Goal: Information Seeking & Learning: Find specific fact

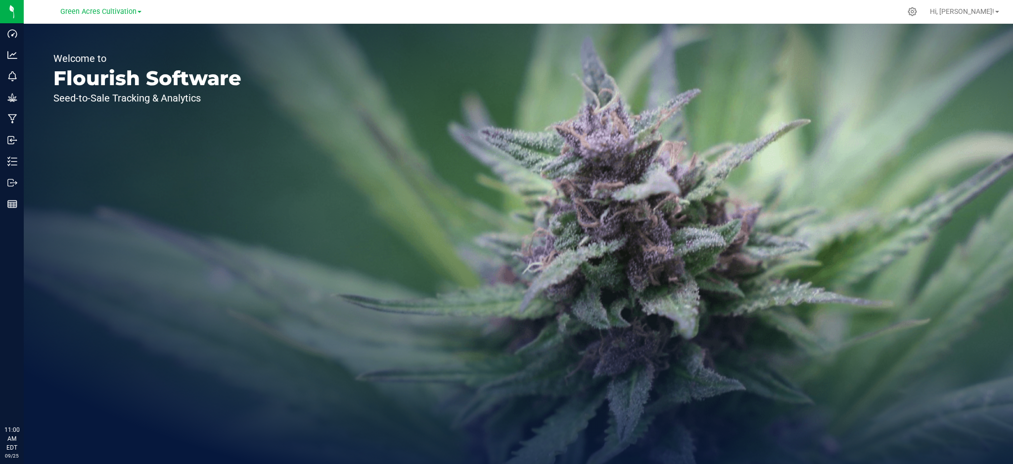
click at [104, 17] on div "Green Acres Cultivation" at bounding box center [100, 11] width 81 height 12
click at [107, 13] on span "Green Acres Cultivation" at bounding box center [98, 11] width 76 height 9
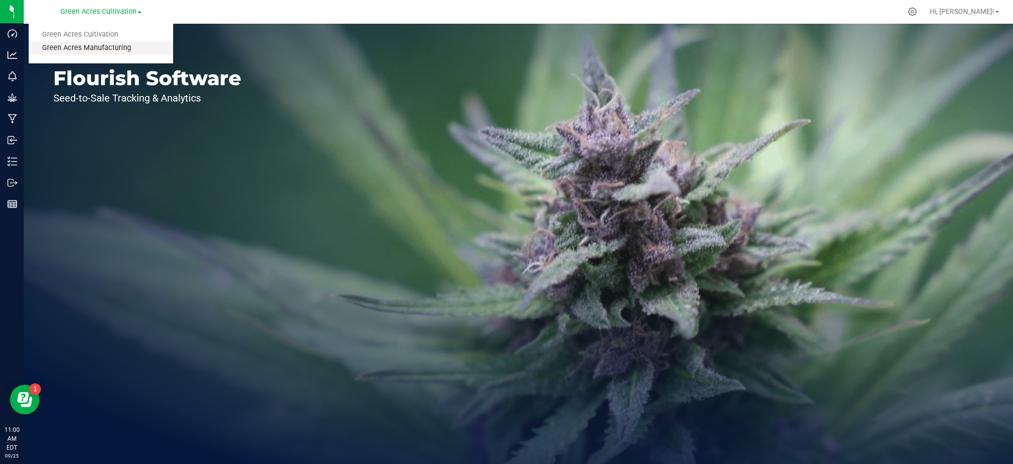
click at [106, 46] on link "Green Acres Manufacturing" at bounding box center [101, 48] width 144 height 13
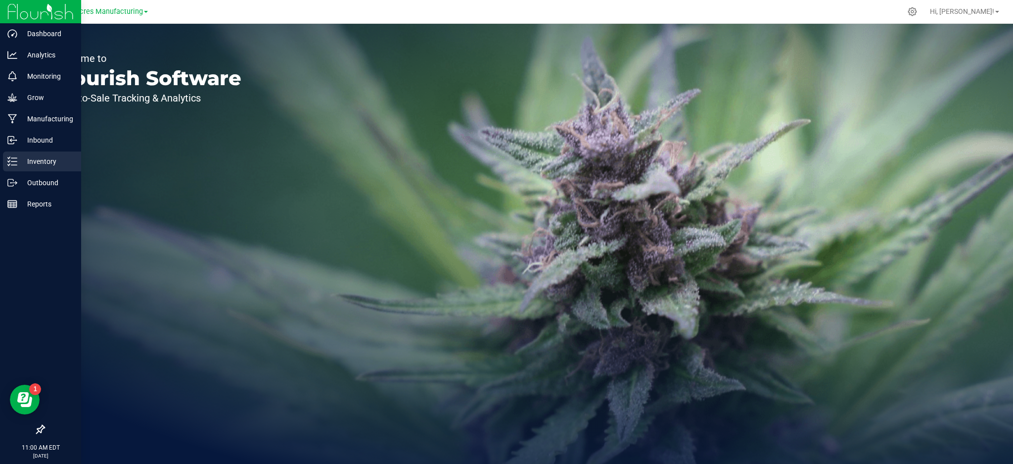
click at [34, 152] on div "Inventory" at bounding box center [42, 161] width 78 height 20
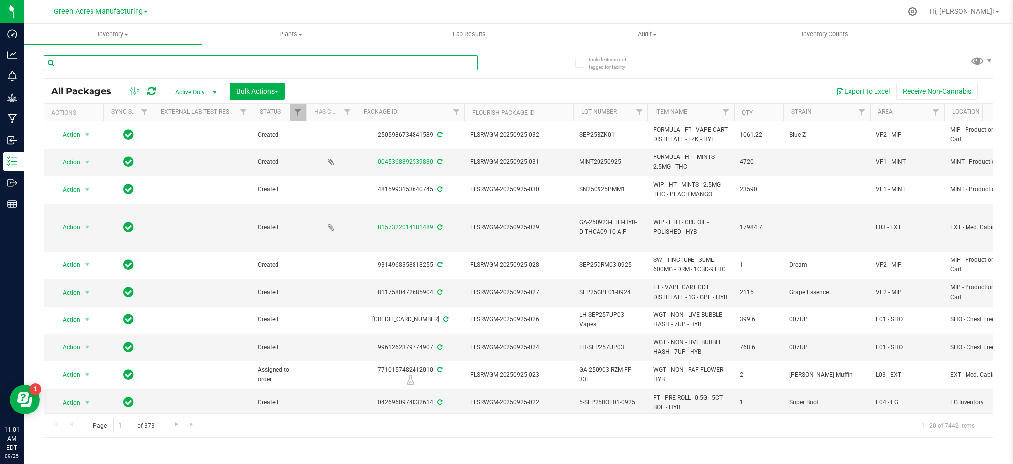
click at [178, 66] on input "text" at bounding box center [261, 62] width 434 height 15
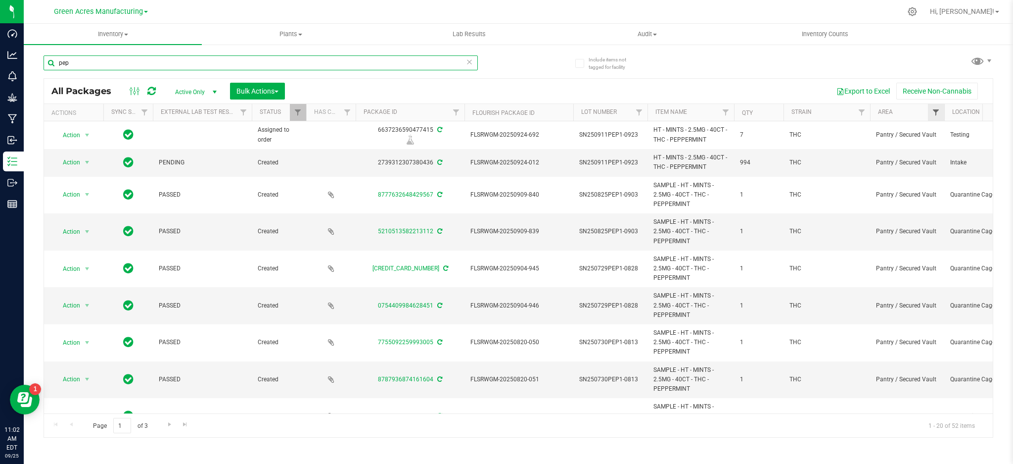
type input "pep"
click at [938, 111] on span "Filter" at bounding box center [936, 112] width 8 height 8
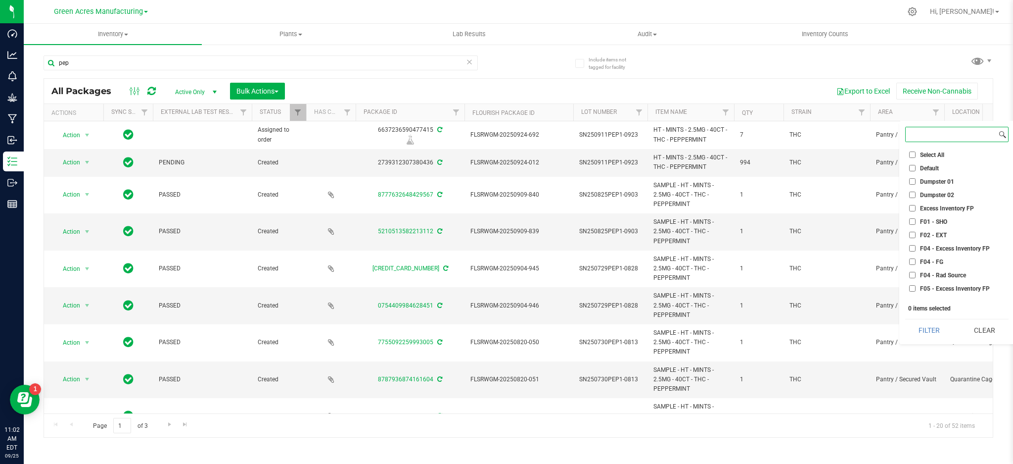
click at [935, 140] on input at bounding box center [951, 134] width 91 height 14
type input "vf1"
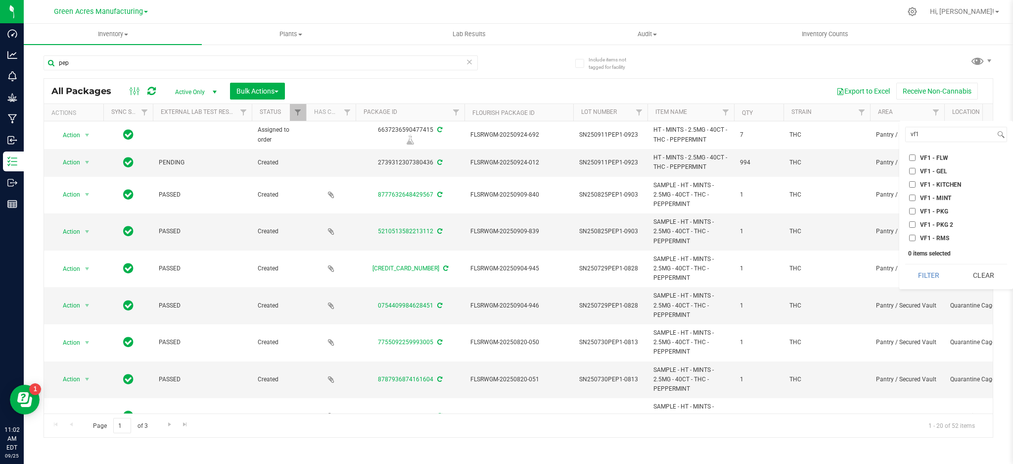
click at [940, 171] on span "VF1 - GEL" at bounding box center [933, 171] width 27 height 6
click at [916, 171] on input "VF1 - GEL" at bounding box center [912, 171] width 6 height 6
checkbox input "true"
click at [942, 183] on span "VF1 - KITCHEN" at bounding box center [940, 185] width 41 height 6
click at [916, 183] on input "VF1 - KITCHEN" at bounding box center [912, 184] width 6 height 6
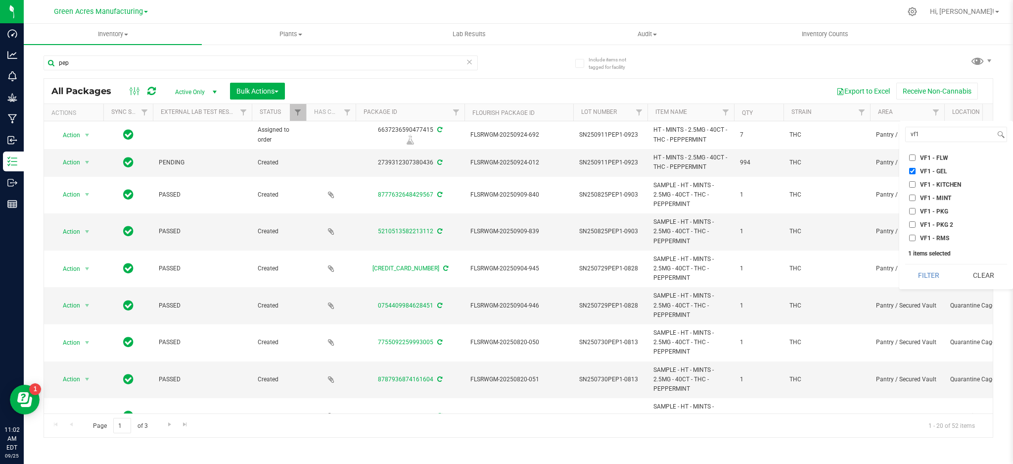
checkbox input "true"
click at [938, 198] on span "VF1 - MINT" at bounding box center [935, 198] width 31 height 6
click at [916, 198] on input "VF1 - MINT" at bounding box center [912, 197] width 6 height 6
checkbox input "true"
click at [935, 212] on span "VF1 - PKG" at bounding box center [934, 211] width 28 height 6
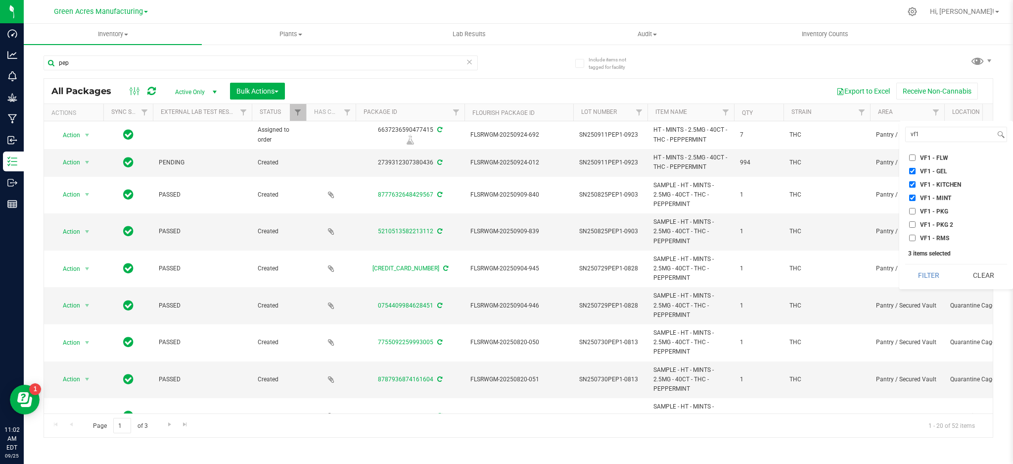
click at [916, 212] on input "VF1 - PKG" at bounding box center [912, 211] width 6 height 6
checkbox input "true"
click at [935, 225] on span "VF1 - PKG 2" at bounding box center [936, 225] width 33 height 6
click at [916, 225] on input "VF1 - PKG 2" at bounding box center [912, 224] width 6 height 6
checkbox input "true"
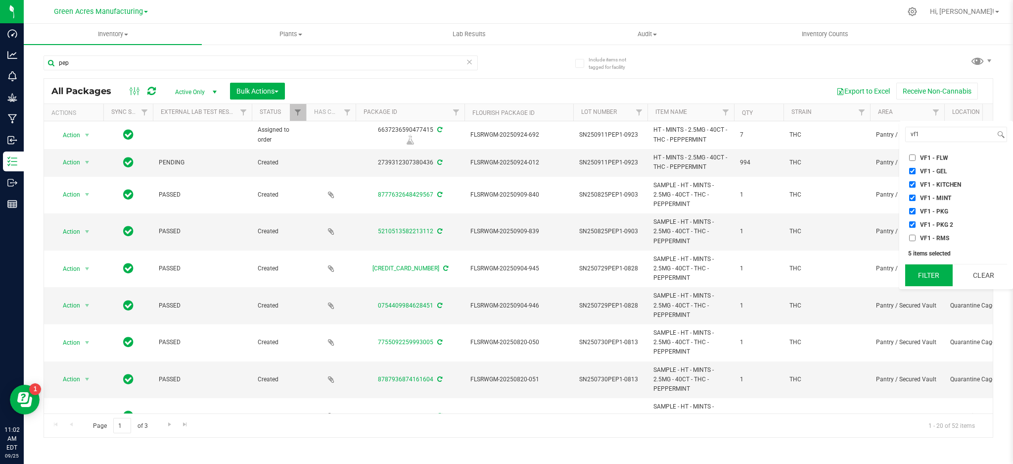
click at [930, 273] on button "Filter" at bounding box center [928, 275] width 47 height 22
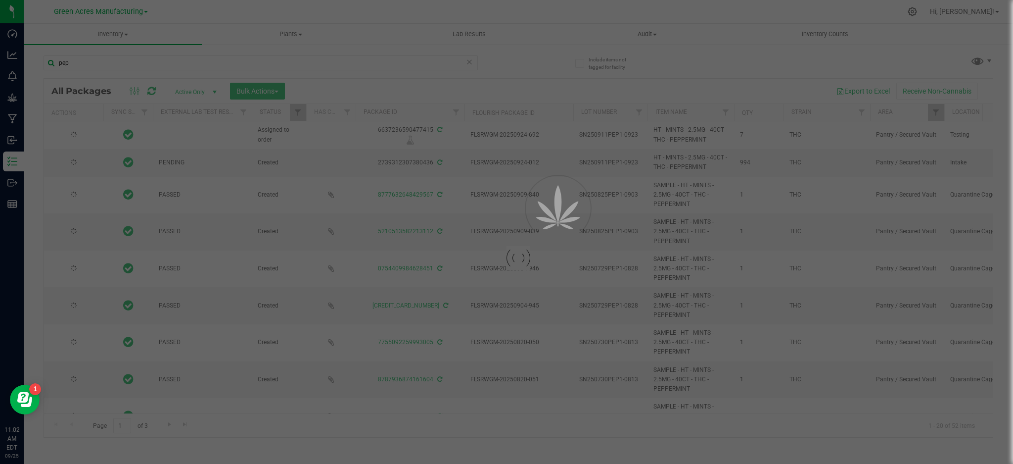
type input "[DATE]"
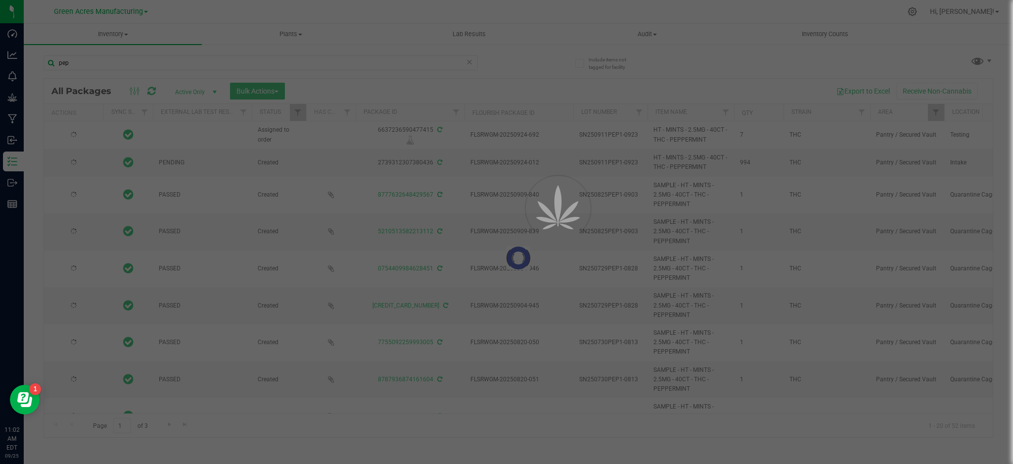
type input "[DATE]"
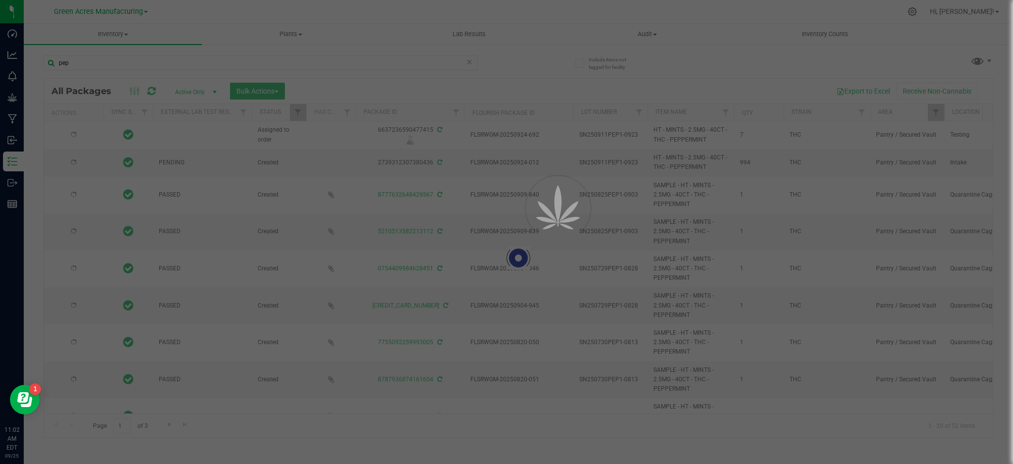
type input "[DATE]"
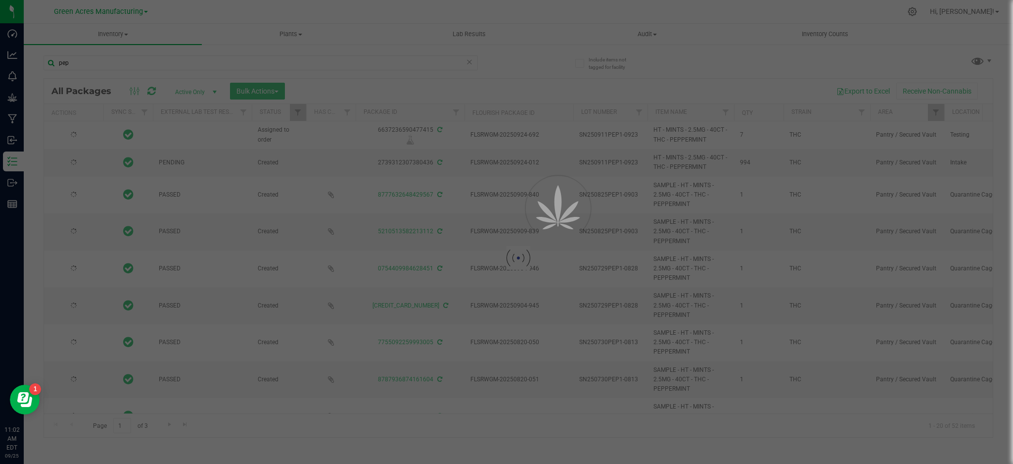
type input "[DATE]"
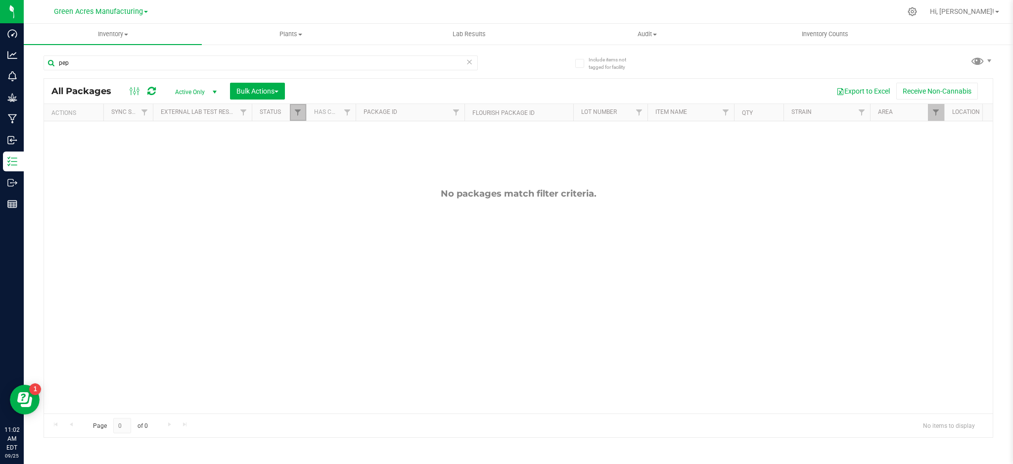
click at [296, 108] on link "Filter" at bounding box center [298, 112] width 16 height 17
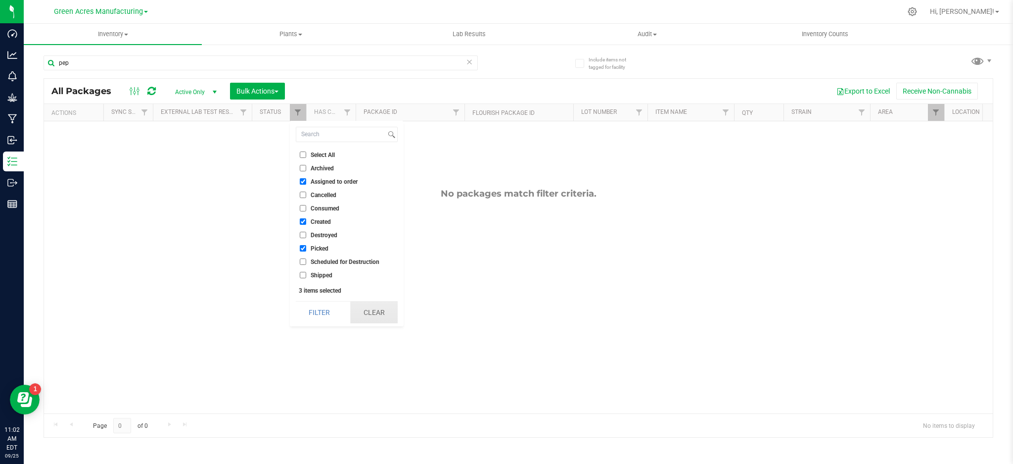
click at [374, 312] on button "Clear" at bounding box center [373, 312] width 47 height 22
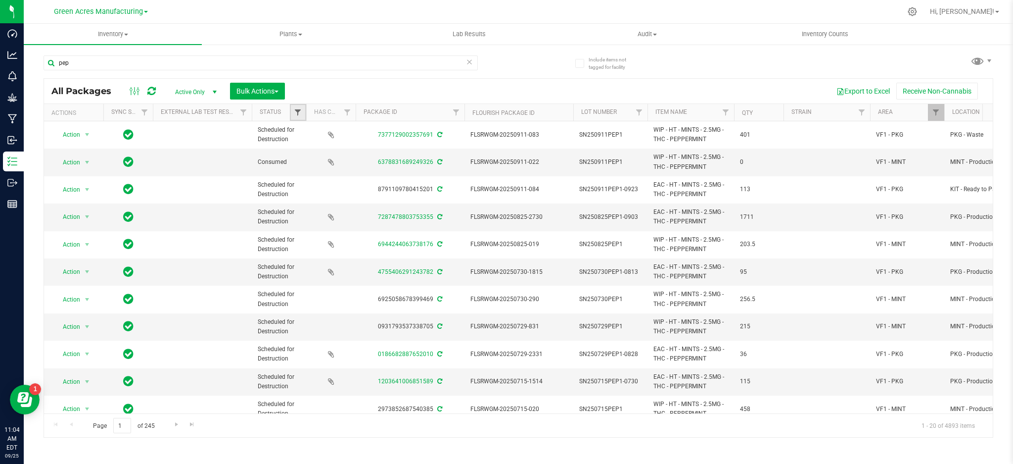
click at [300, 113] on span "Filter" at bounding box center [298, 112] width 8 height 8
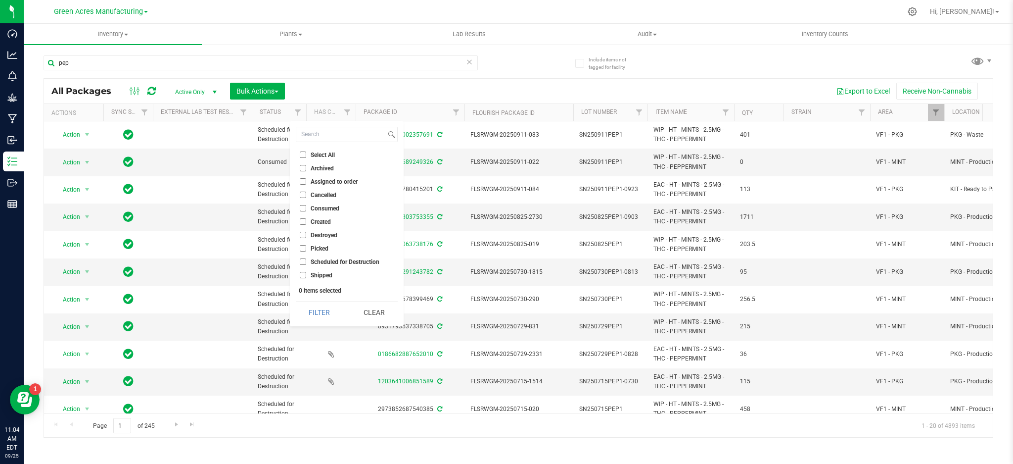
click at [302, 220] on input "Created" at bounding box center [303, 221] width 6 height 6
checkbox input "true"
click at [326, 307] on button "Filter" at bounding box center [319, 312] width 47 height 22
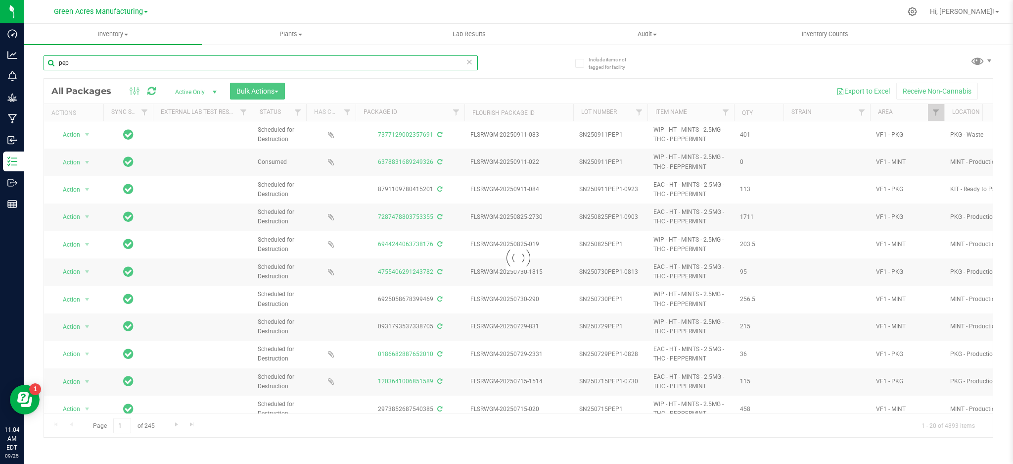
click at [258, 56] on input "pep" at bounding box center [261, 62] width 434 height 15
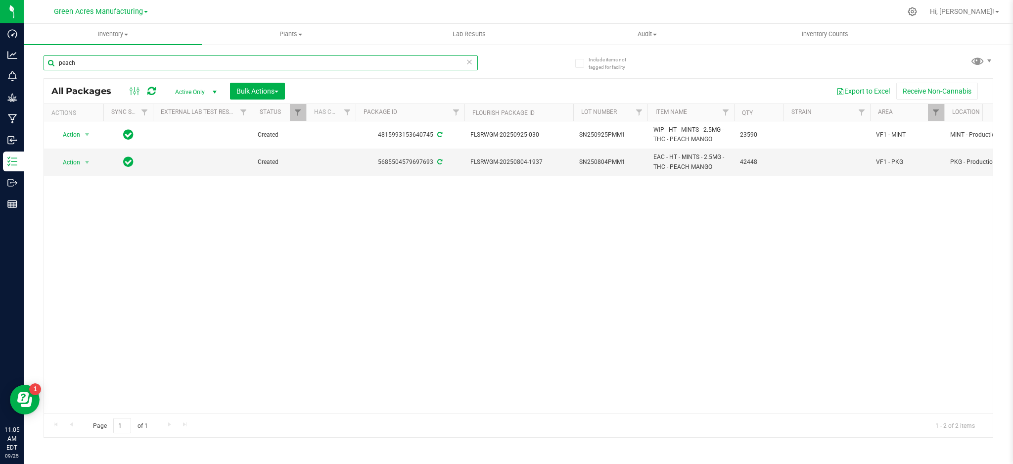
click at [302, 63] on input "peach" at bounding box center [261, 62] width 434 height 15
type input "black"
